Goal: Task Accomplishment & Management: Manage account settings

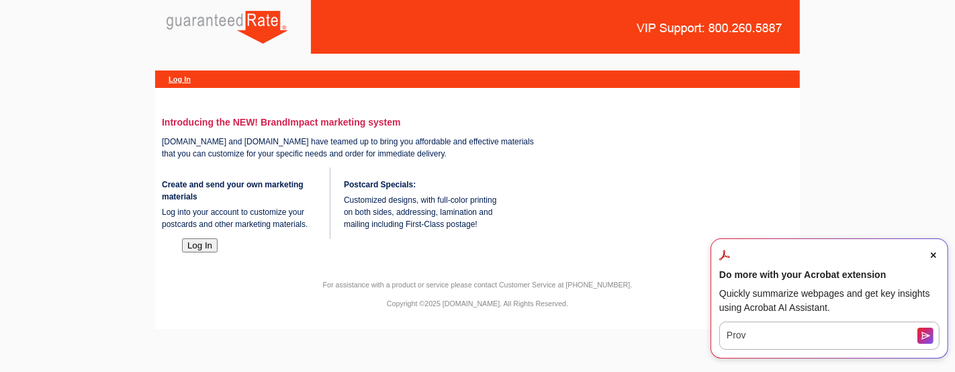
click at [933, 259] on span "Close Acrobat AI Assistant Dialog" at bounding box center [934, 255] width 12 height 12
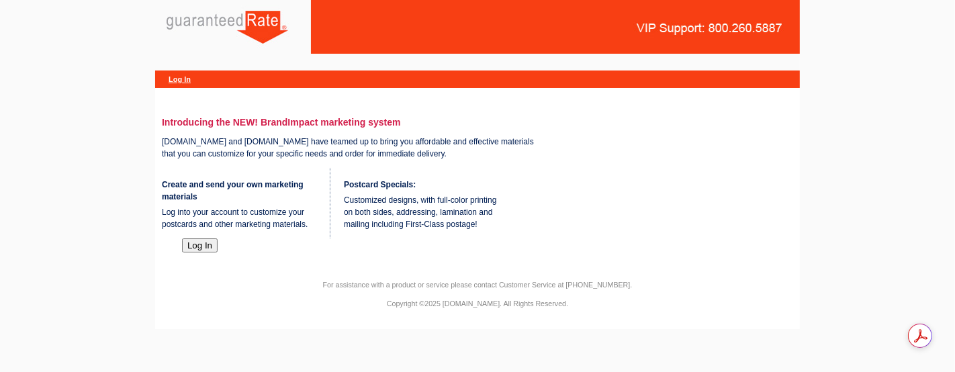
click at [202, 253] on button "Log In" at bounding box center [200, 245] width 36 height 14
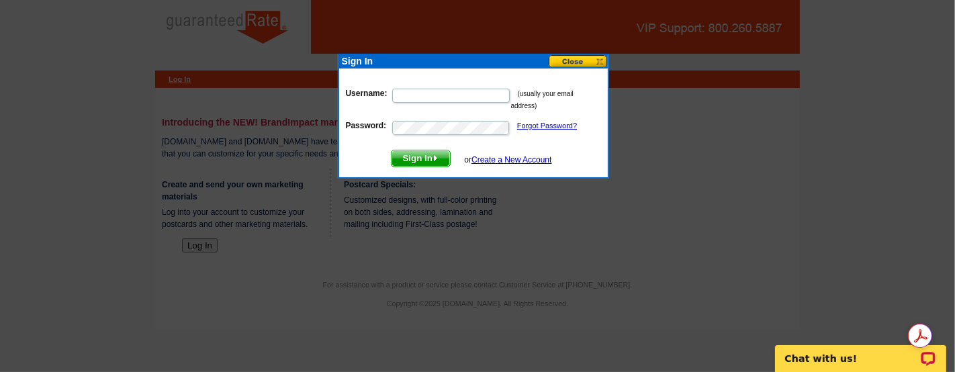
click at [581, 61] on button at bounding box center [578, 61] width 59 height 13
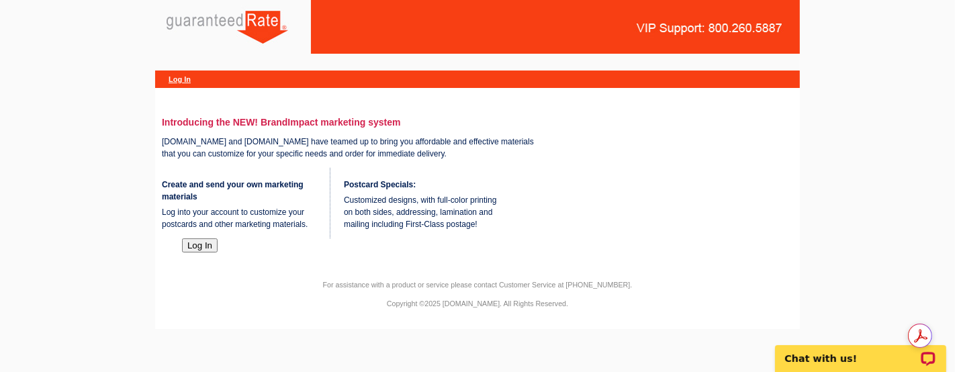
click at [202, 160] on p "[DOMAIN_NAME] and [DOMAIN_NAME] have teamed up to bring you affordable and effe…" at bounding box center [355, 148] width 386 height 24
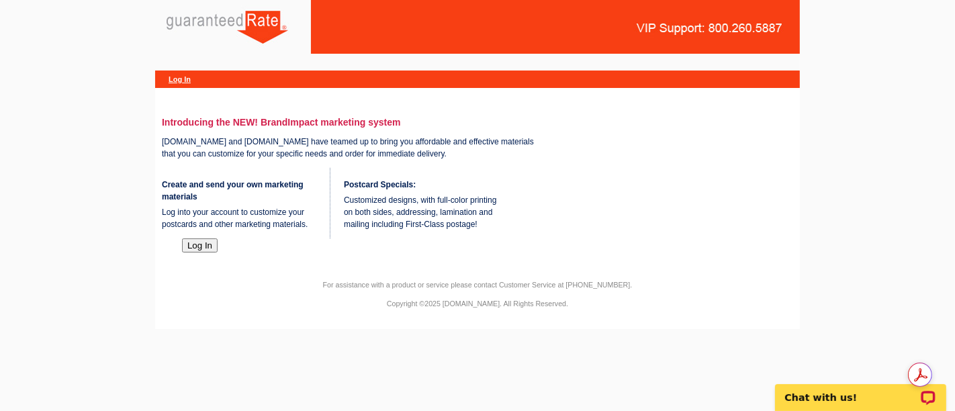
click at [200, 259] on div "Introducing the NEW! BrandImpact marketing system GuaranteedRate.com and expres…" at bounding box center [477, 178] width 645 height 161
click at [200, 253] on button "Log In" at bounding box center [200, 245] width 36 height 14
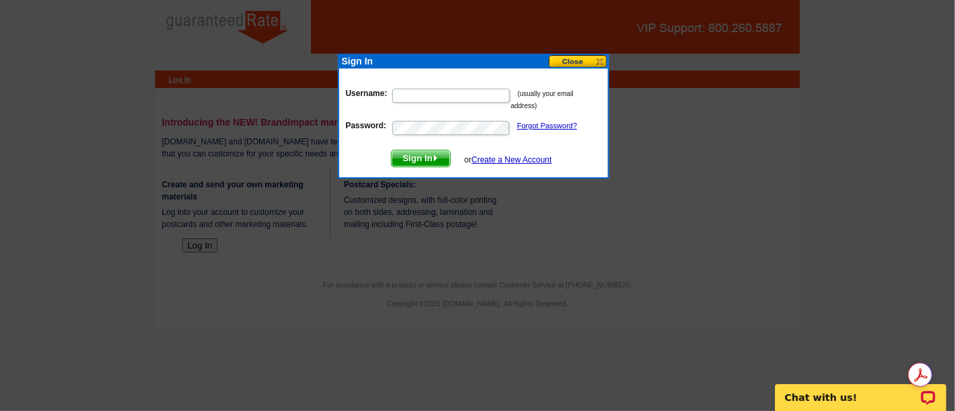
click at [419, 101] on input "Username:" at bounding box center [451, 96] width 118 height 14
type input "marekting@guaranteedrate.com"
click at [409, 155] on span "Sign In" at bounding box center [421, 158] width 58 height 16
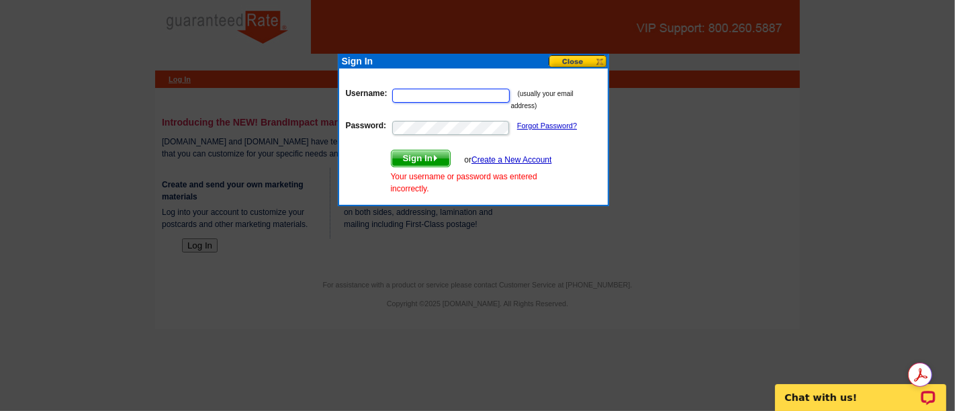
click at [436, 94] on input "Username:" at bounding box center [451, 96] width 118 height 14
type input "e"
click at [436, 94] on input "Username:" at bounding box center [451, 96] width 118 height 14
type input "marekting@guaranteedrate.com"
click at [391, 150] on button "Sign In" at bounding box center [421, 158] width 60 height 17
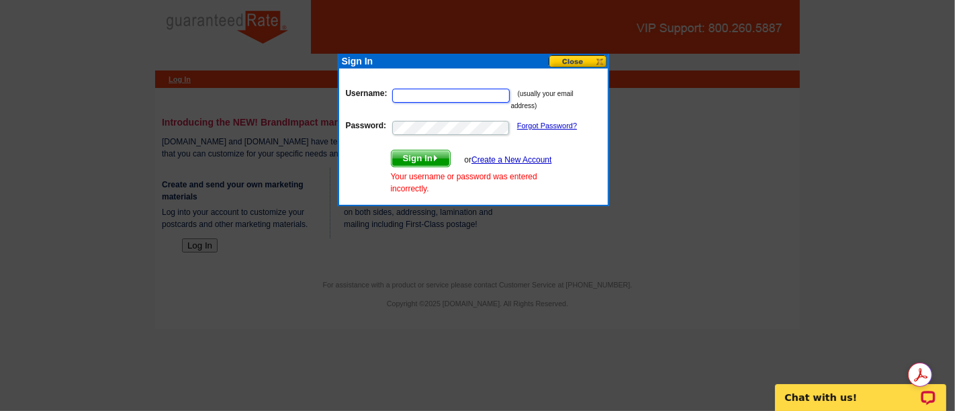
click at [435, 94] on input "Username:" at bounding box center [451, 96] width 118 height 14
type input "marketing@guaranteedrate.com"
click at [455, 117] on form "Username: marketing@guaranteedrate.com (usually your email address) Password: F…" at bounding box center [473, 138] width 255 height 114
click at [391, 150] on button "Sign In" at bounding box center [421, 158] width 60 height 17
click at [462, 94] on input "Username:" at bounding box center [451, 96] width 118 height 14
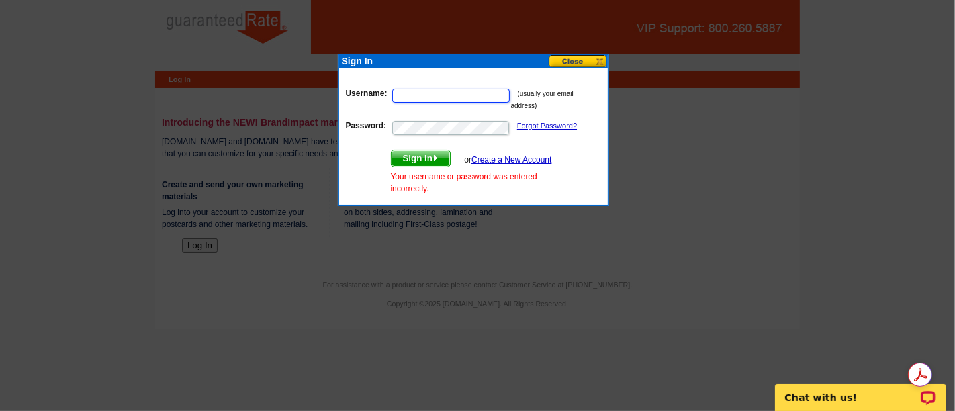
type input "marketing@guaranteedrate.com"
click at [391, 150] on button "Sign In" at bounding box center [421, 158] width 60 height 17
click at [458, 105] on p "Username: (usually your email address)" at bounding box center [473, 99] width 255 height 25
click at [458, 101] on input "Username:" at bounding box center [451, 96] width 118 height 14
click at [581, 67] on button at bounding box center [578, 61] width 59 height 13
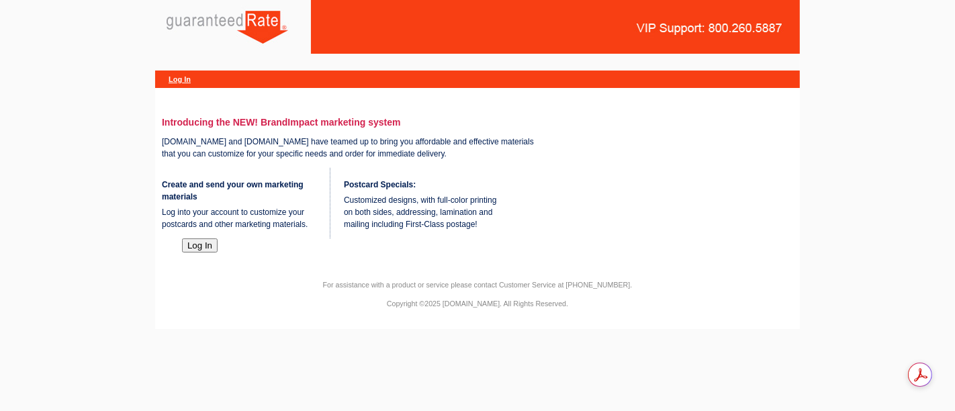
click at [201, 253] on button "Log In" at bounding box center [200, 245] width 36 height 14
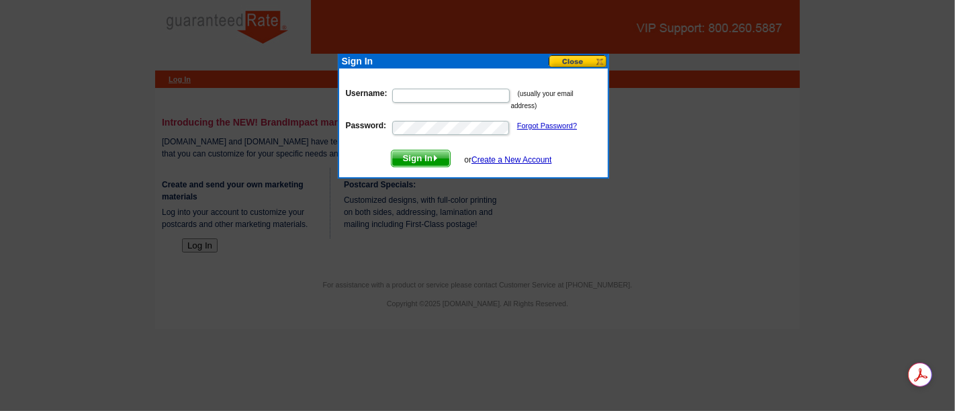
click at [439, 91] on input "Username:" at bounding box center [451, 96] width 118 height 14
type input "marketing@guaranteedrate.com"
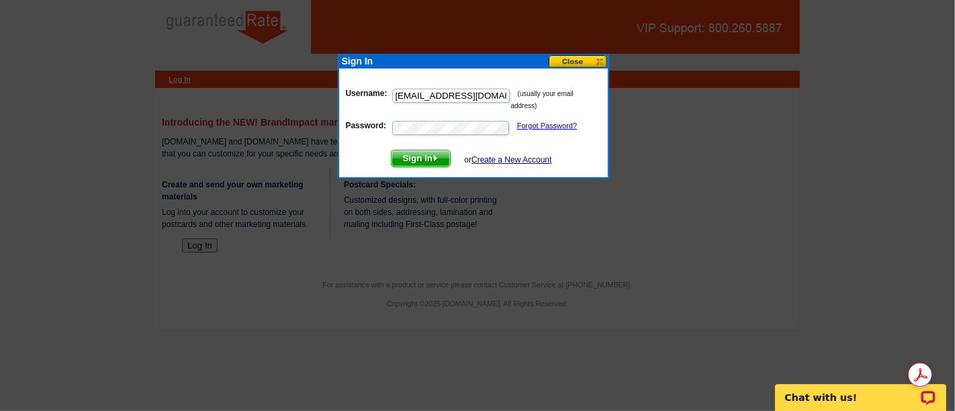
click at [425, 149] on form "Username: marketing@guaranteedrate.com (usually your email address) Password: F…" at bounding box center [473, 124] width 255 height 86
click at [426, 154] on span "Sign In" at bounding box center [421, 158] width 58 height 16
